Goal: Transaction & Acquisition: Purchase product/service

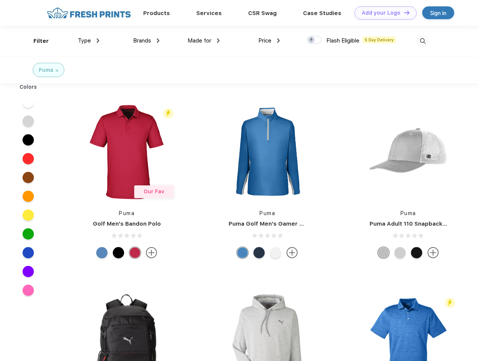
click at [383, 13] on link "Add your Logo Design Tool" at bounding box center [386, 12] width 62 height 13
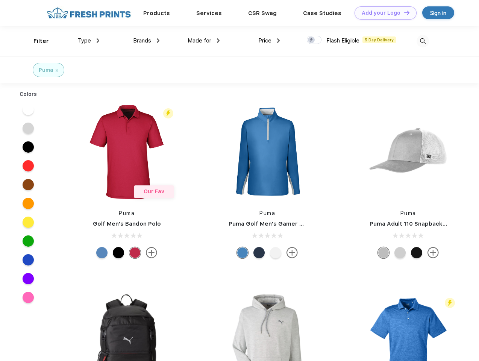
click at [0, 0] on div "Design Tool" at bounding box center [0, 0] width 0 height 0
click at [404, 12] on link "Add your Logo Design Tool" at bounding box center [386, 12] width 62 height 13
click at [36, 41] on div "Filter" at bounding box center [40, 41] width 15 height 9
click at [89, 41] on span "Type" at bounding box center [84, 40] width 13 height 7
click at [146, 41] on span "Brands" at bounding box center [142, 40] width 18 height 7
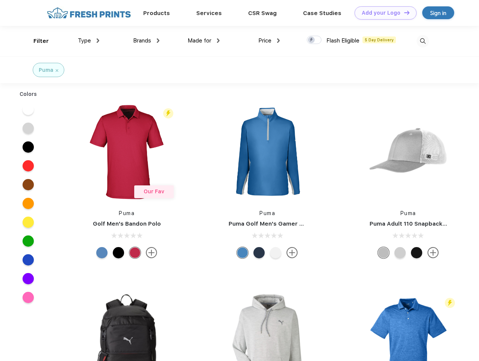
click at [204, 41] on span "Made for" at bounding box center [200, 40] width 24 height 7
click at [269, 41] on span "Price" at bounding box center [264, 40] width 13 height 7
click at [314, 40] on div at bounding box center [314, 40] width 15 height 8
click at [312, 40] on input "checkbox" at bounding box center [309, 37] width 5 height 5
click at [423, 41] on img at bounding box center [423, 41] width 12 height 12
